Goal: Transaction & Acquisition: Register for event/course

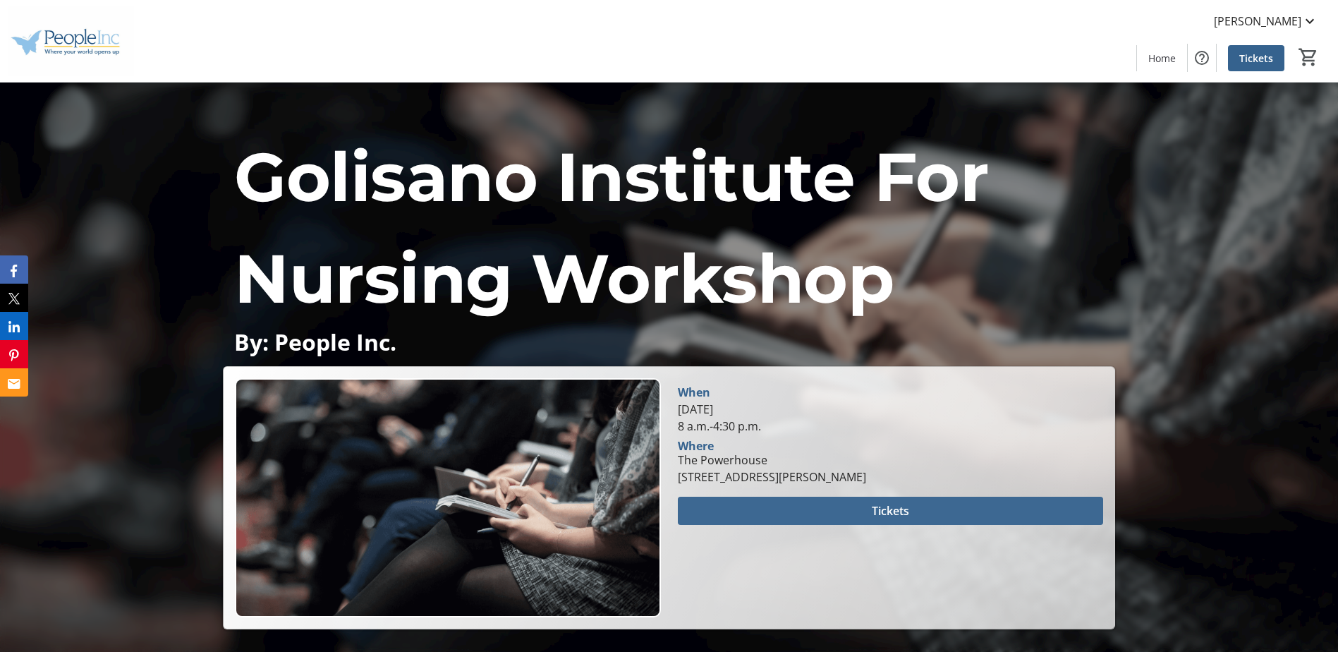
click at [882, 508] on span "Tickets" at bounding box center [890, 510] width 37 height 17
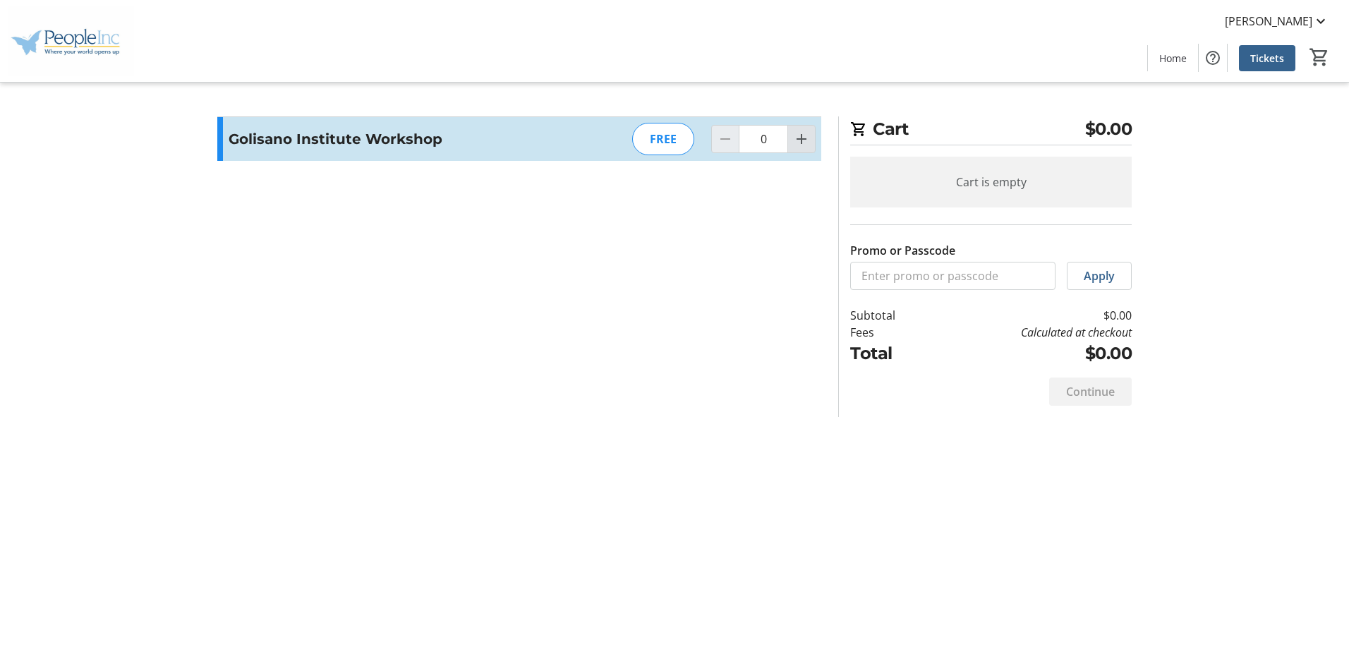
click at [806, 140] on mat-icon "Increment by one" at bounding box center [801, 138] width 17 height 17
type input "1"
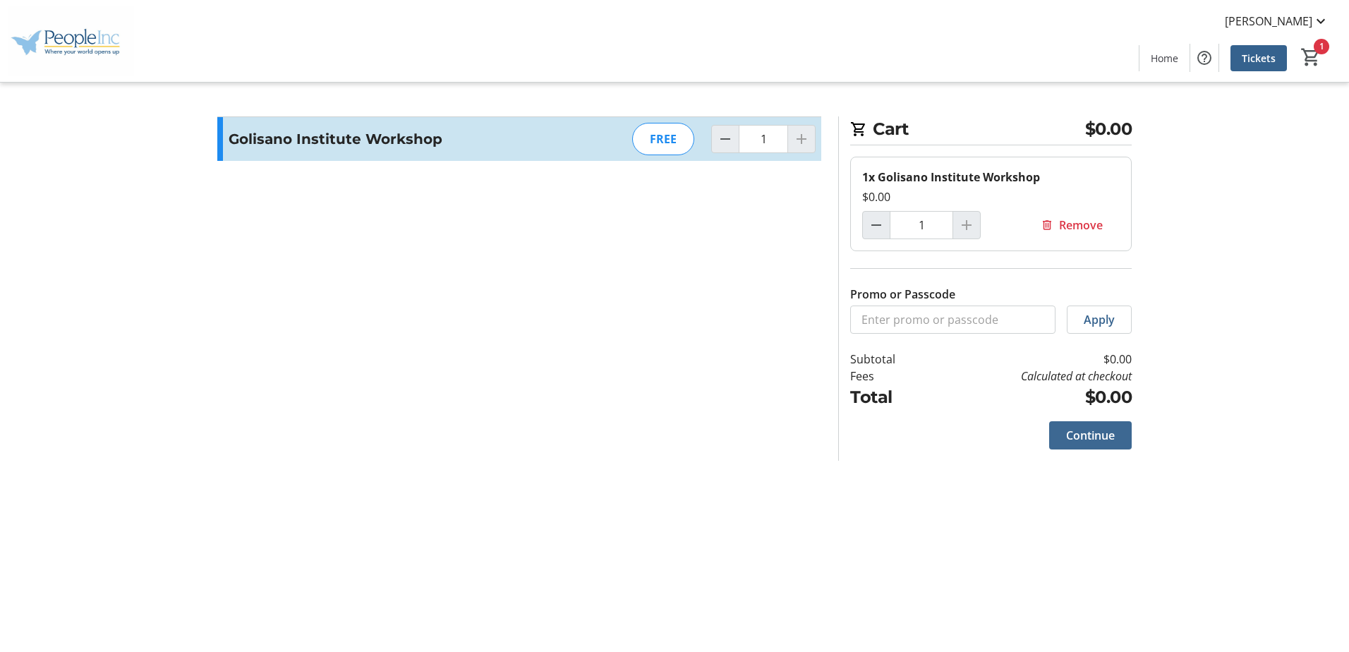
click at [1085, 434] on span "Continue" at bounding box center [1090, 435] width 49 height 17
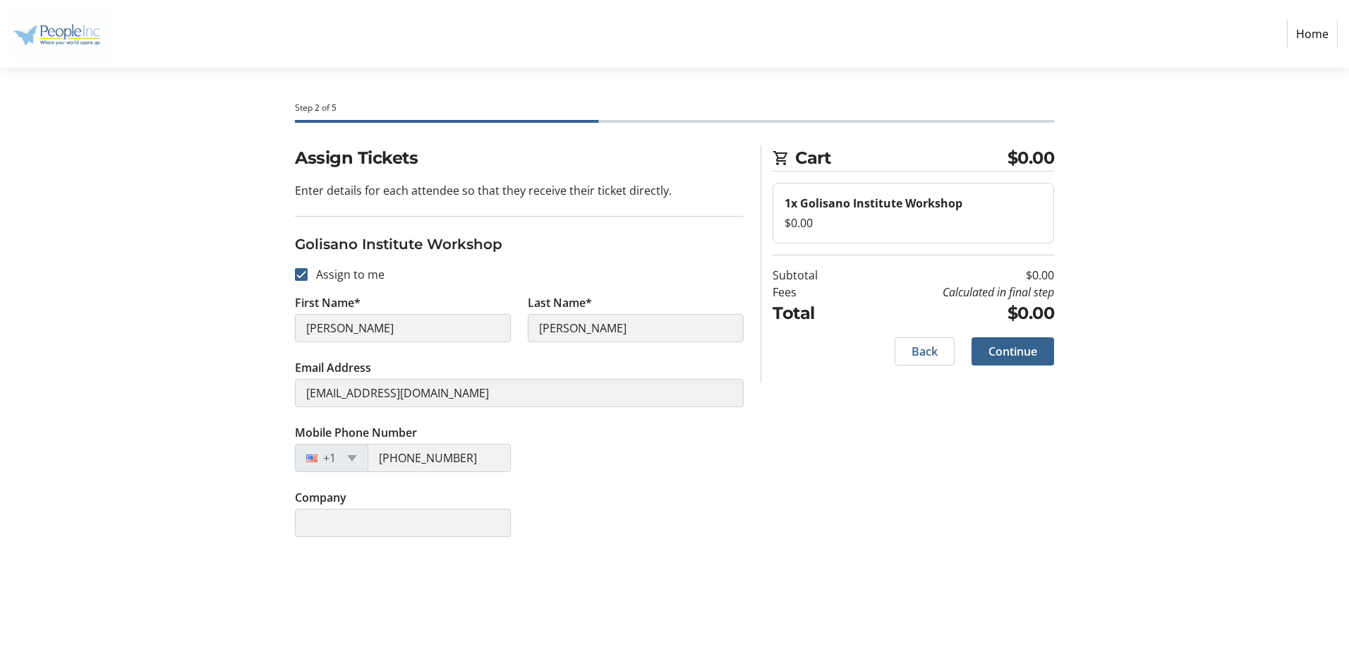
click at [553, 516] on div "Company" at bounding box center [518, 521] width 465 height 65
click at [1002, 346] on span "Continue" at bounding box center [1012, 351] width 49 height 17
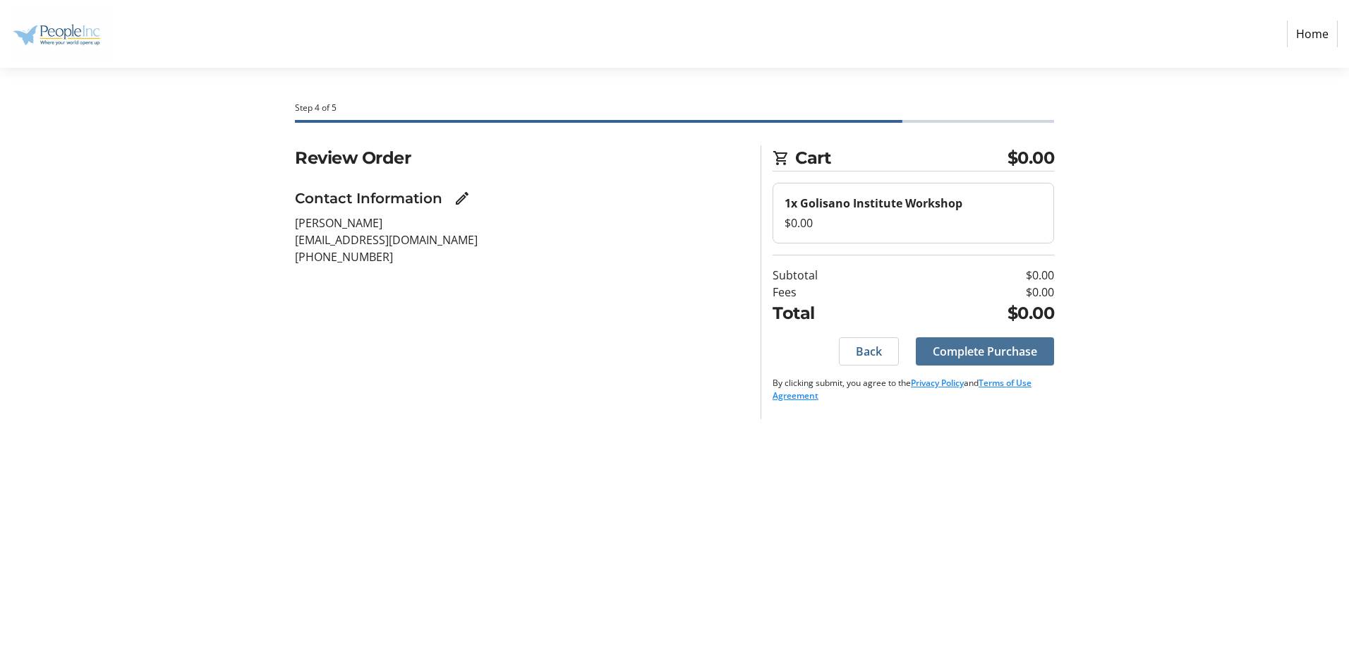
click at [1002, 346] on span "Complete Purchase" at bounding box center [984, 351] width 104 height 17
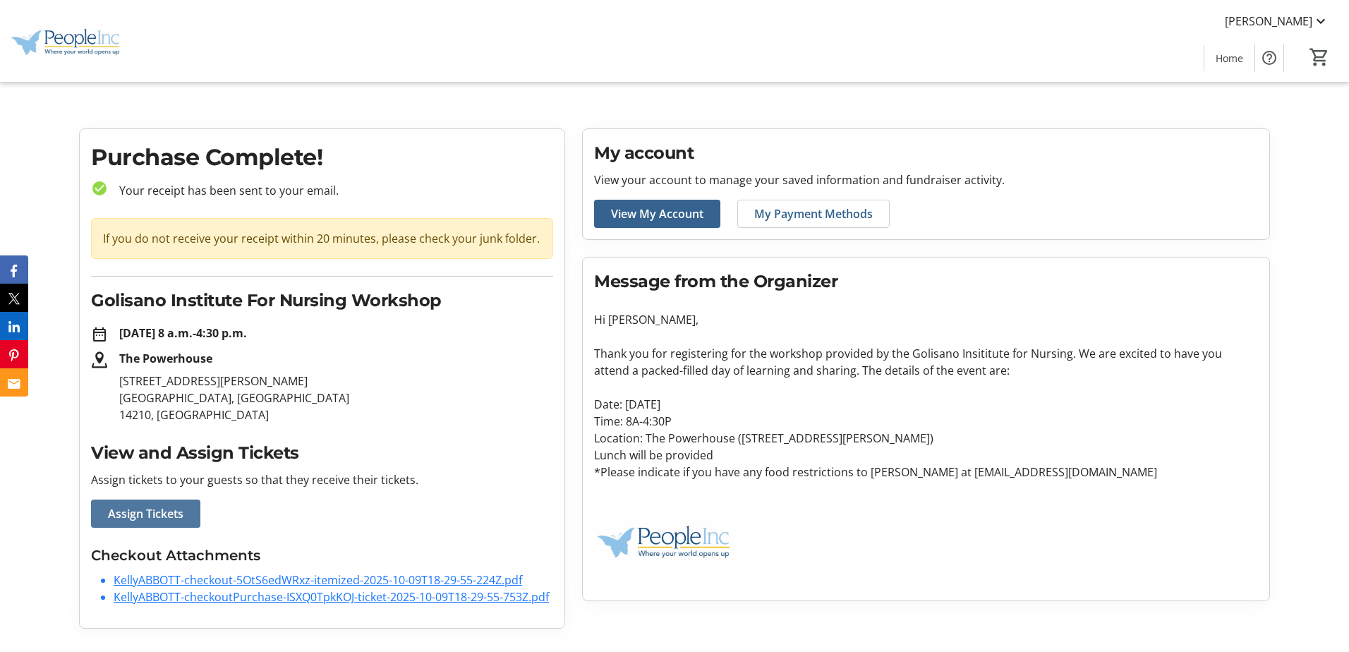
click at [169, 513] on span "Assign Tickets" at bounding box center [145, 513] width 75 height 17
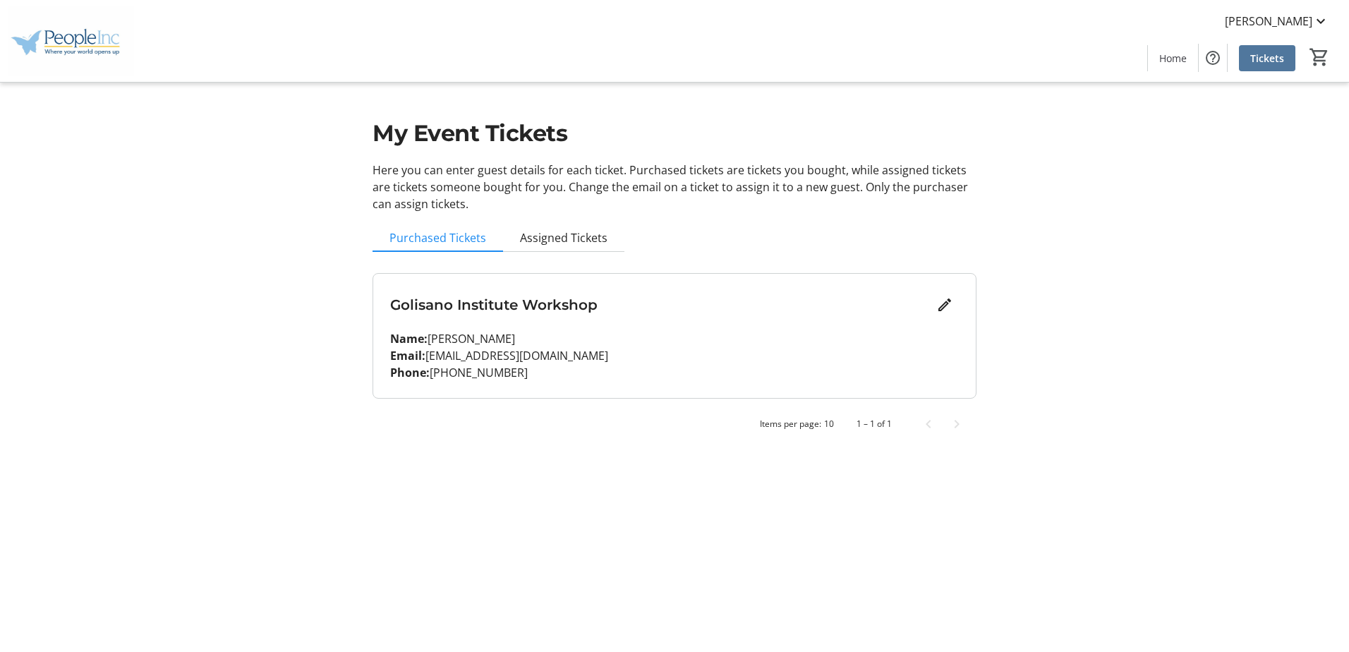
click at [1274, 66] on span at bounding box center [1267, 58] width 56 height 34
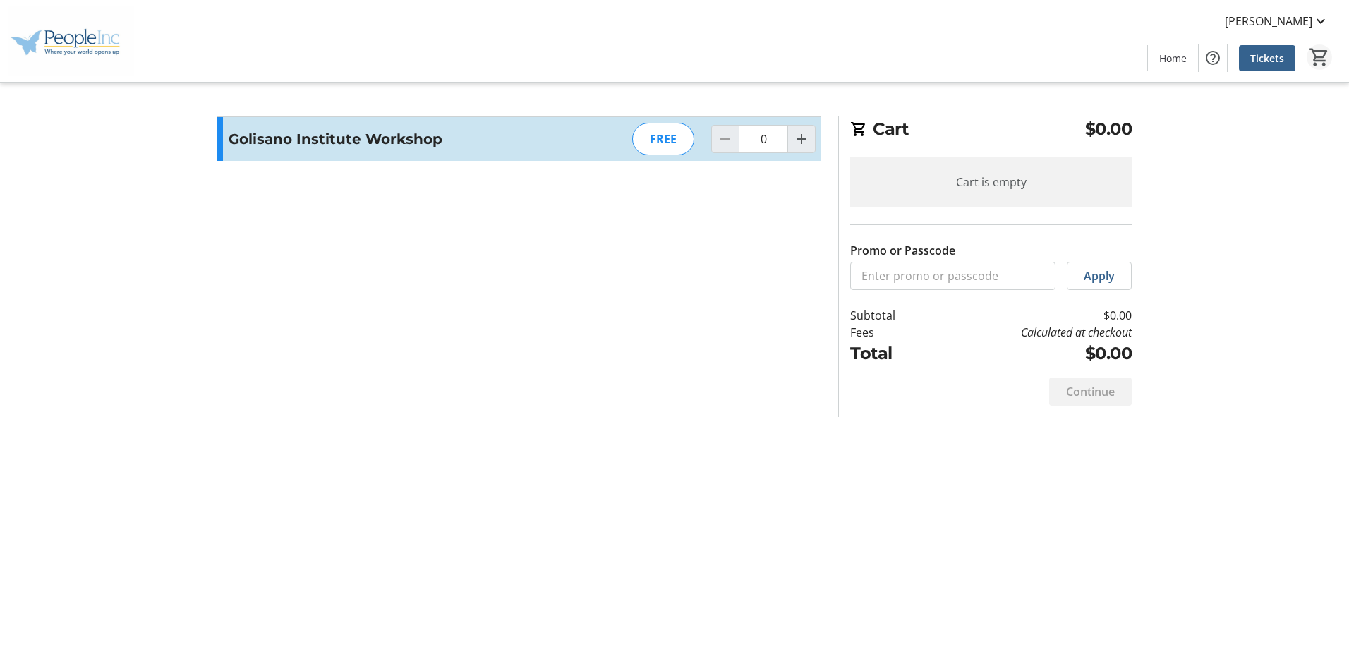
click at [1321, 56] on mat-icon "0" at bounding box center [1318, 57] width 21 height 21
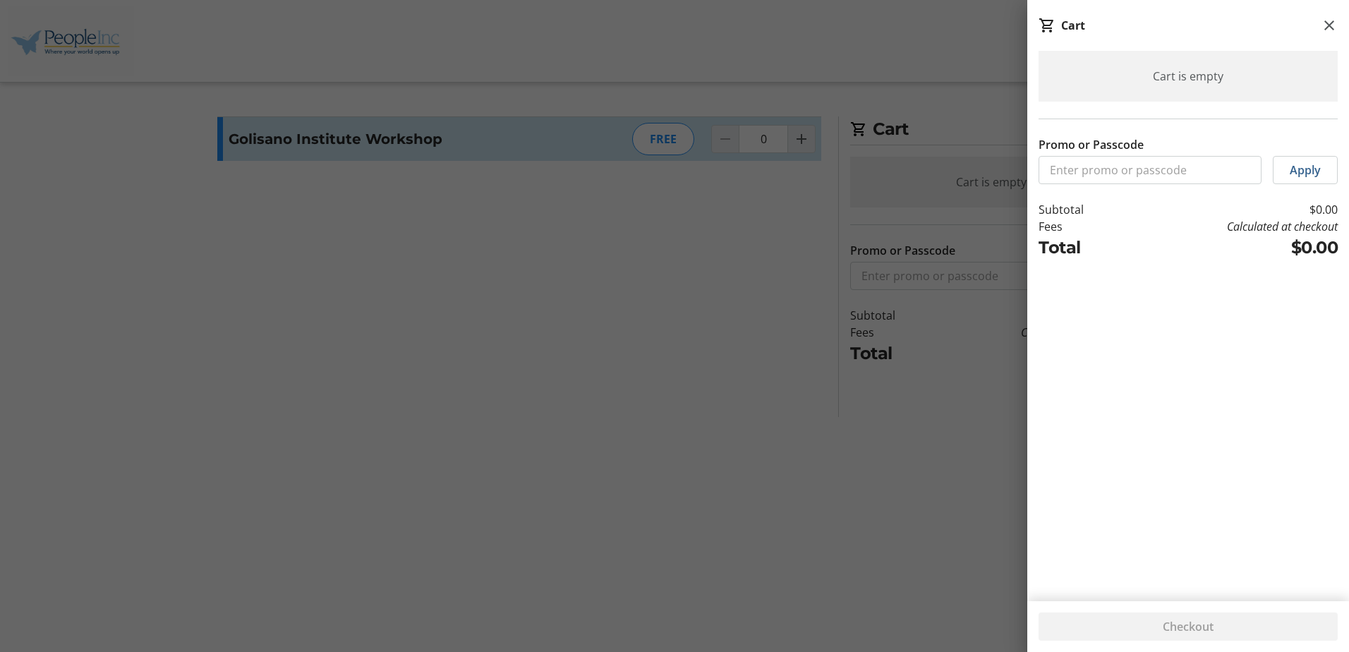
click at [1180, 314] on div "Cart is empty Promo or Passcode Apply Subtotal $0.00 Fees Calculated at checkou…" at bounding box center [1188, 317] width 322 height 533
click at [1329, 20] on mat-icon at bounding box center [1328, 25] width 17 height 17
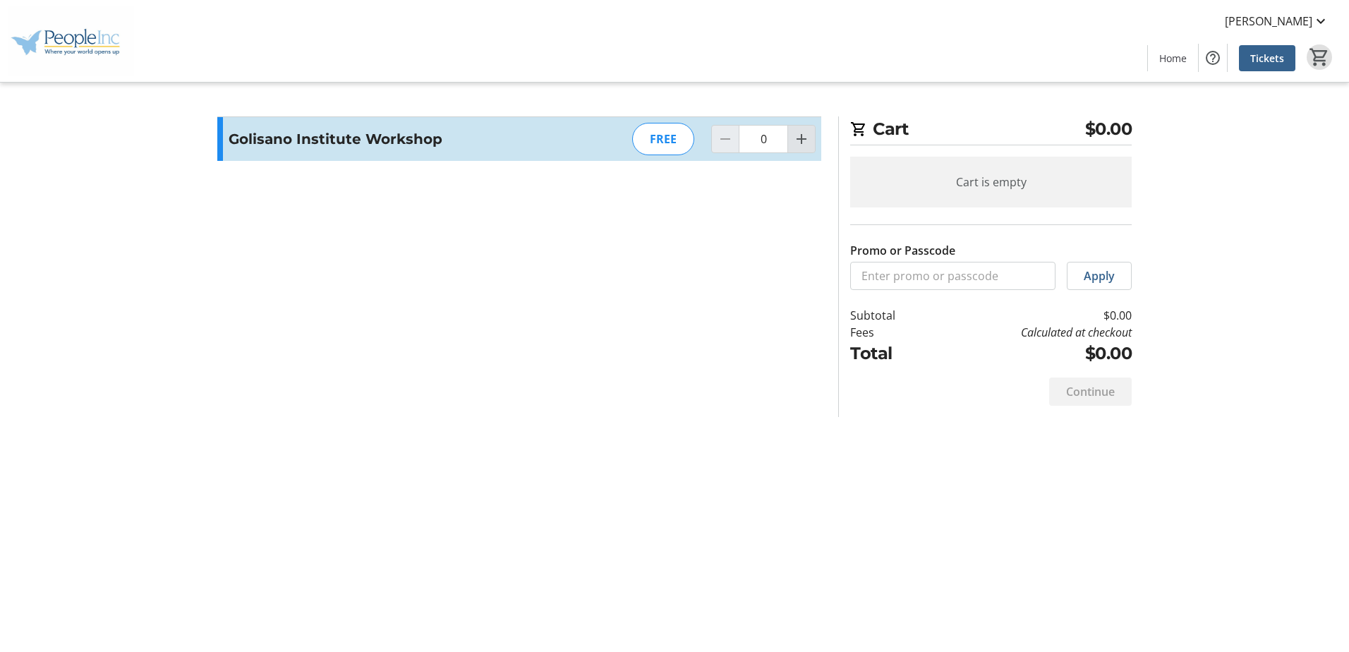
click at [799, 138] on mat-icon "Increment by one" at bounding box center [801, 138] width 17 height 17
type input "1"
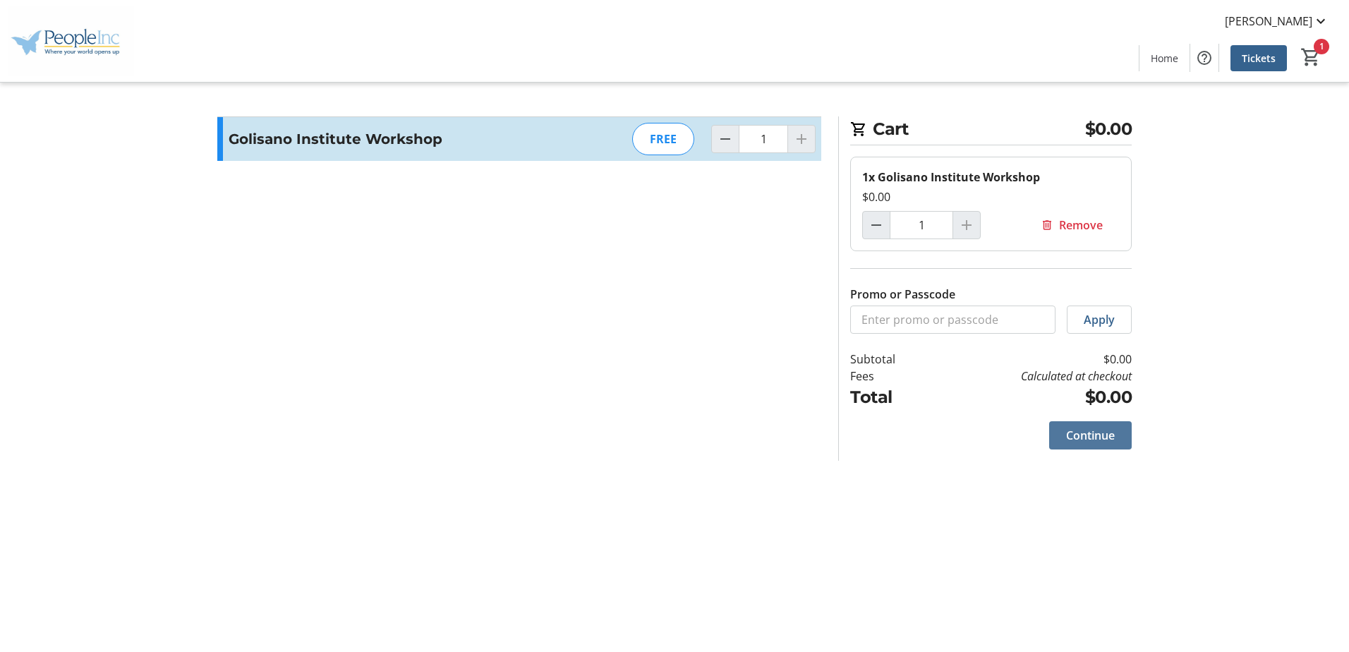
click at [1097, 437] on span "Continue" at bounding box center [1090, 435] width 49 height 17
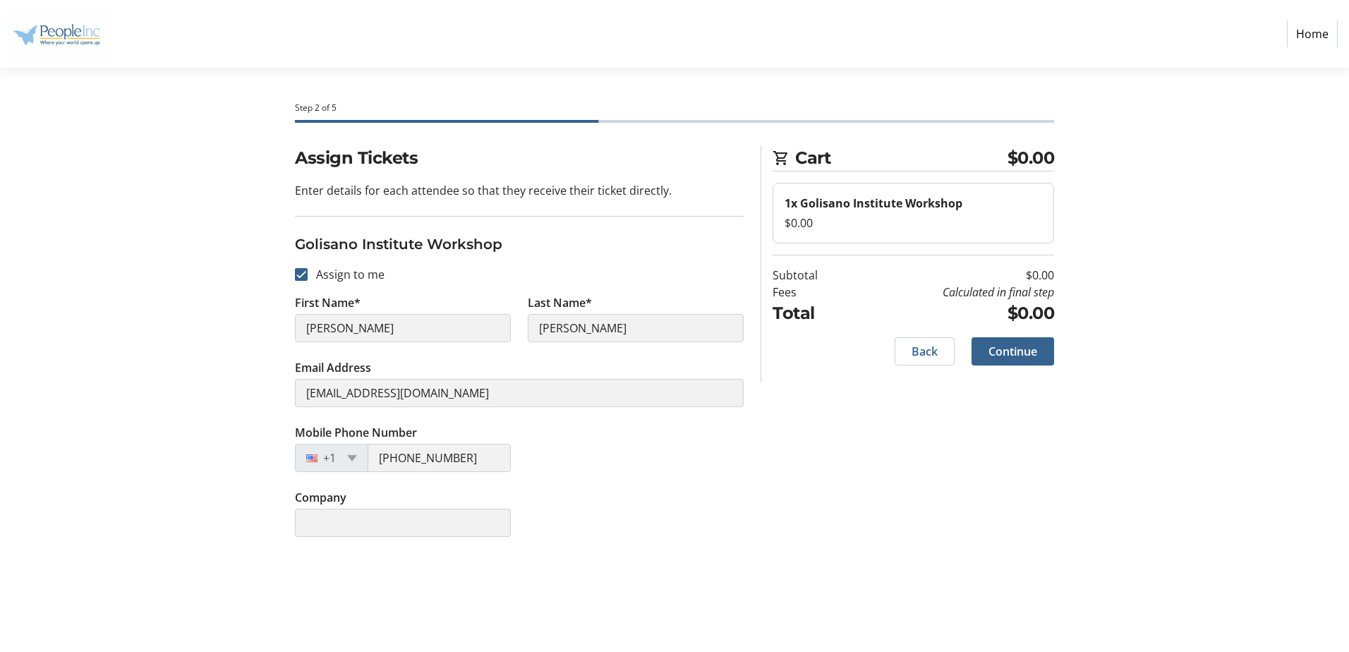
click at [1097, 437] on div "Assign Tickets Enter details for each attendee so that they receive their ticke…" at bounding box center [674, 349] width 931 height 408
click at [1019, 351] on span "Continue" at bounding box center [1012, 351] width 49 height 17
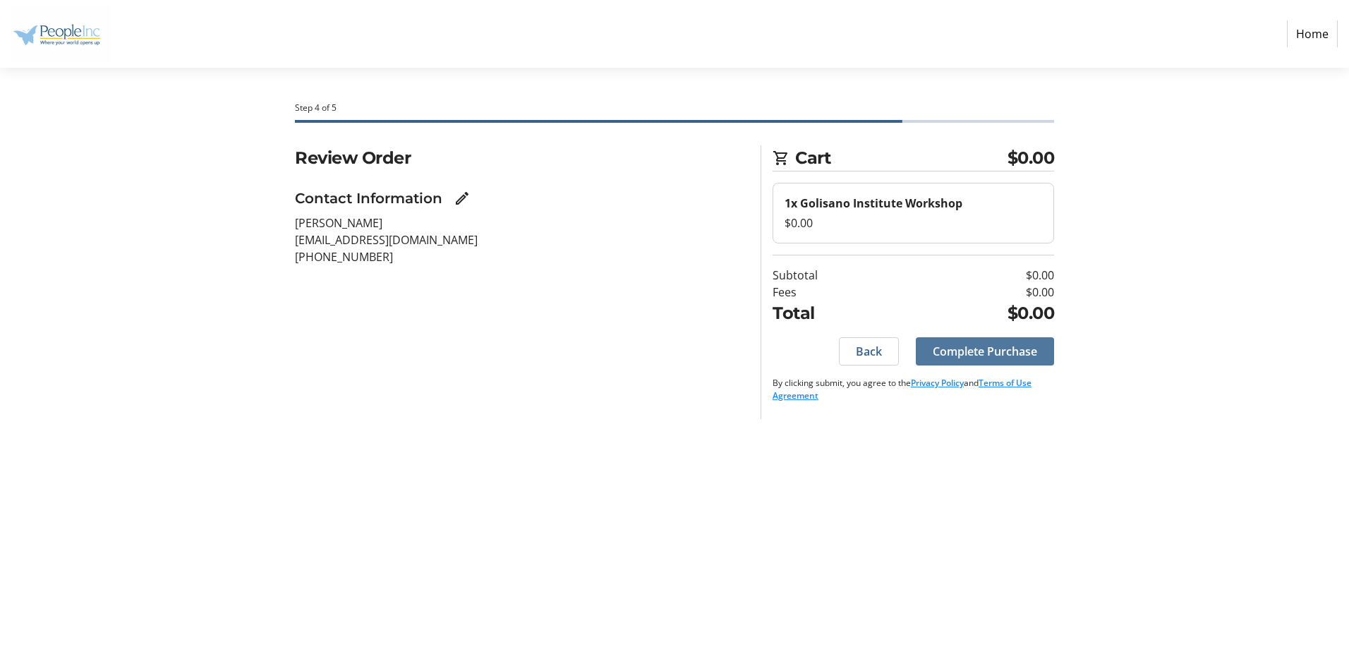
click at [997, 353] on span "Complete Purchase" at bounding box center [984, 351] width 104 height 17
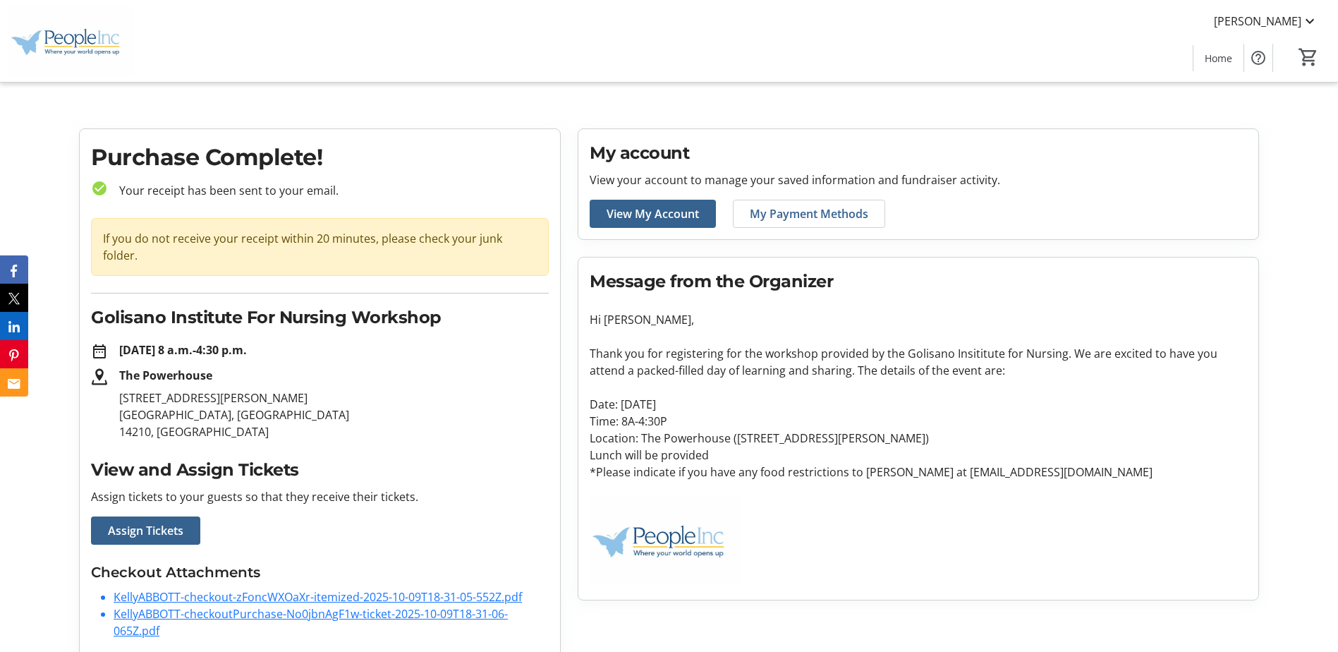
scroll to position [5, 0]
